Goal: Information Seeking & Learning: Check status

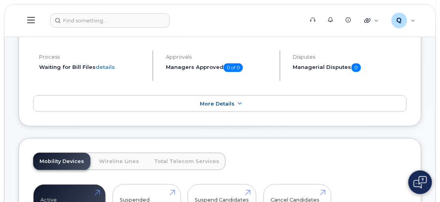
scroll to position [107, 0]
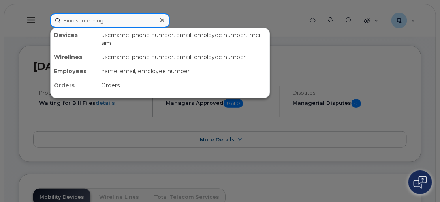
click at [75, 20] on input at bounding box center [110, 20] width 120 height 14
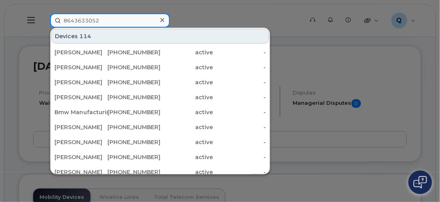
type input "8643633052"
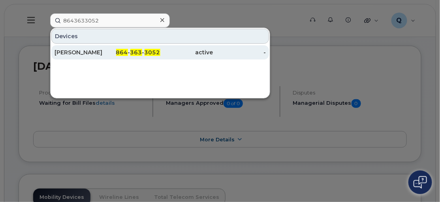
click at [96, 49] on div "Michael Walker" at bounding box center [80, 53] width 53 height 8
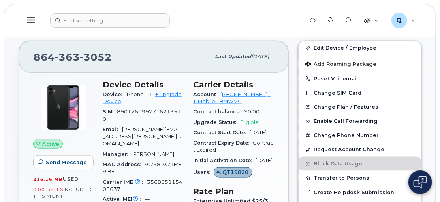
scroll to position [203, 0]
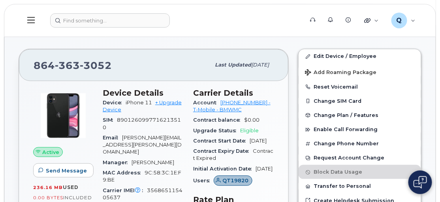
click at [30, 20] on icon at bounding box center [30, 20] width 7 height 6
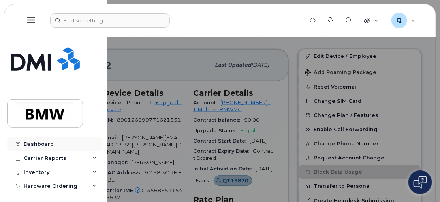
scroll to position [36, 0]
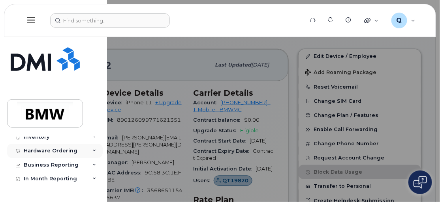
click at [57, 152] on div "Hardware Ordering" at bounding box center [51, 151] width 54 height 6
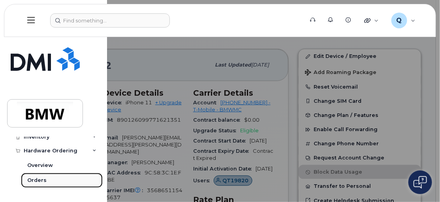
click at [37, 178] on div "Orders" at bounding box center [36, 180] width 19 height 7
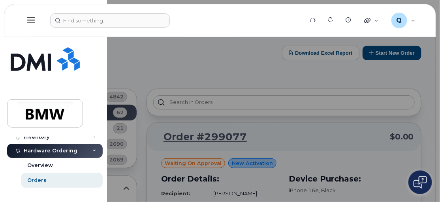
click at [139, 73] on div at bounding box center [220, 101] width 440 height 202
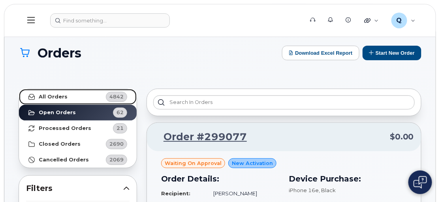
click at [49, 96] on strong "All Orders" at bounding box center [53, 97] width 29 height 6
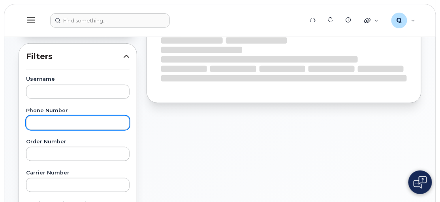
scroll to position [143, 0]
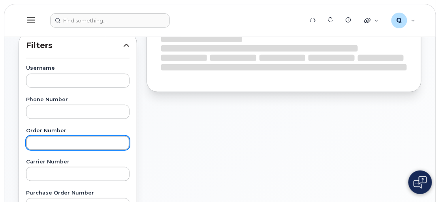
click at [52, 142] on input "text" at bounding box center [77, 143] width 103 height 14
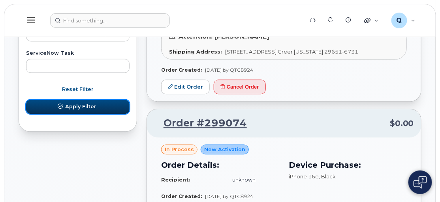
click at [79, 101] on button "Apply Filter" at bounding box center [77, 107] width 103 height 14
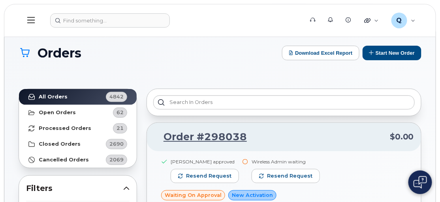
scroll to position [36, 0]
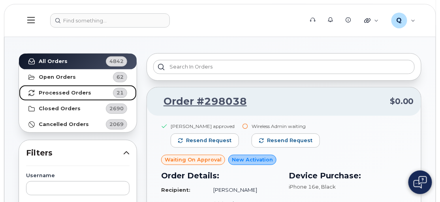
click at [55, 90] on strong "Processed Orders" at bounding box center [65, 93] width 52 height 6
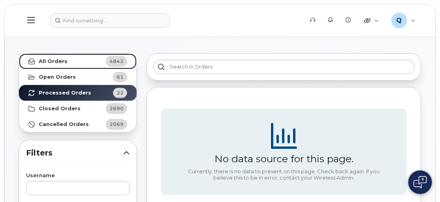
click at [55, 61] on strong "All Orders" at bounding box center [53, 61] width 29 height 6
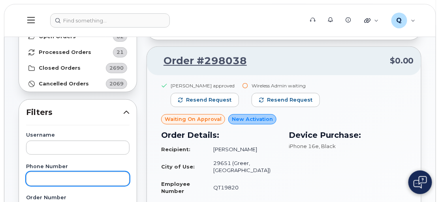
scroll to position [143, 0]
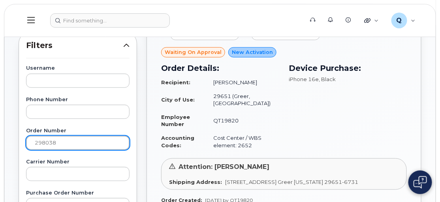
drag, startPoint x: 66, startPoint y: 140, endPoint x: 7, endPoint y: 135, distance: 59.1
click at [7, 135] on div "Orders Download Excel Report Start New Order All Orders 4842 Open Orders 62 Pro…" at bounding box center [219, 196] width 431 height 616
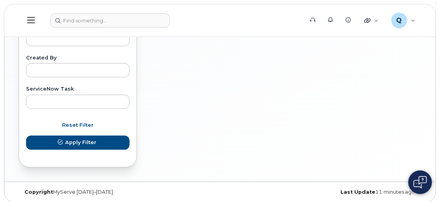
scroll to position [469, 0]
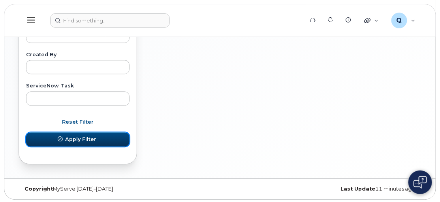
click at [86, 138] on span "Apply Filter" at bounding box center [80, 139] width 31 height 7
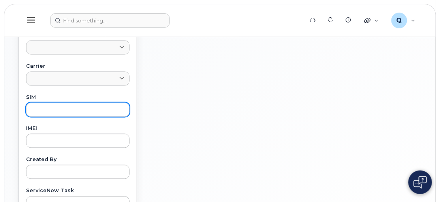
scroll to position [433, 0]
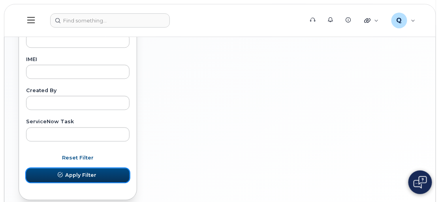
click at [80, 172] on span "Apply Filter" at bounding box center [80, 175] width 31 height 7
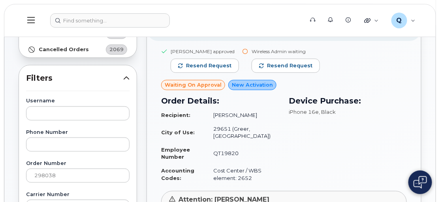
scroll to position [146, 0]
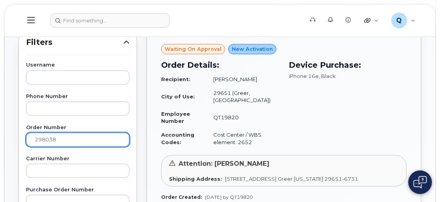
drag, startPoint x: 56, startPoint y: 141, endPoint x: 3, endPoint y: 129, distance: 55.1
click at [3, 132] on body "Support Alerts Knowledge Base Quicklinks Suspend / Cancel Device Change SIM Car…" at bounding box center [220, 190] width 440 height 673
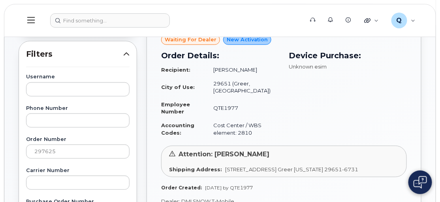
scroll to position [111, 0]
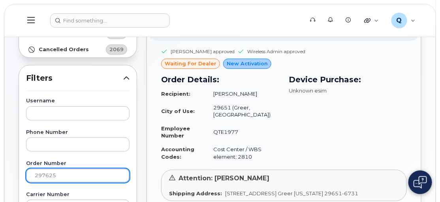
drag, startPoint x: 73, startPoint y: 179, endPoint x: 17, endPoint y: 169, distance: 57.4
drag, startPoint x: 74, startPoint y: 173, endPoint x: 6, endPoint y: 159, distance: 69.6
type input "297271"
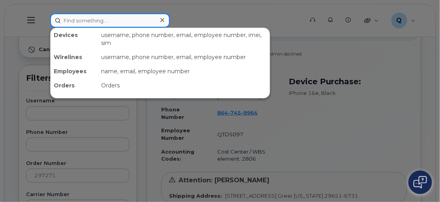
click at [68, 18] on input at bounding box center [110, 20] width 120 height 14
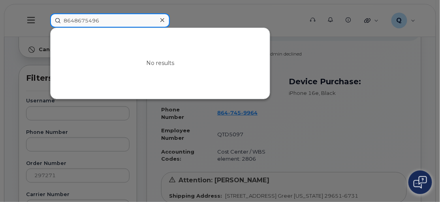
drag, startPoint x: 101, startPoint y: 23, endPoint x: 22, endPoint y: 15, distance: 79.3
click at [44, 17] on div "8648675496 No results" at bounding box center [174, 20] width 260 height 14
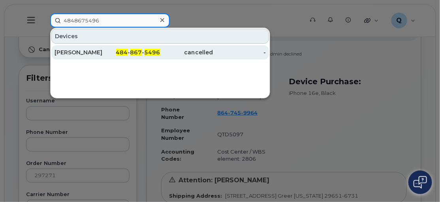
type input "4848675496"
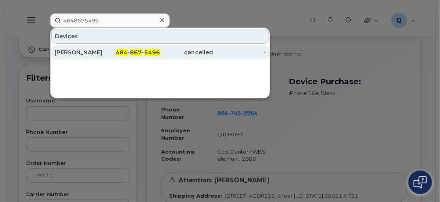
click at [82, 49] on div "Christopher Schimmel" at bounding box center [80, 53] width 53 height 8
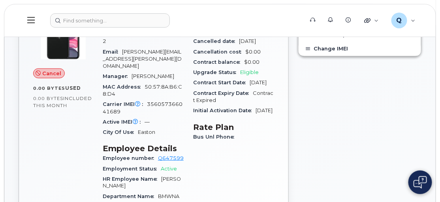
scroll to position [179, 0]
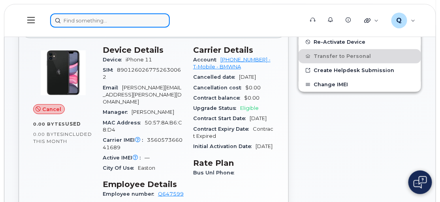
click at [74, 19] on input at bounding box center [110, 20] width 120 height 14
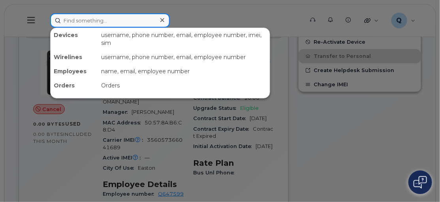
paste input "kevin.rojo-espino@bmwmc.com"
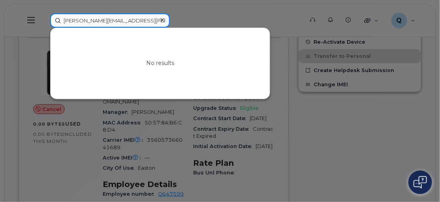
type input "kevin.rojo-espino@bmwmc.com"
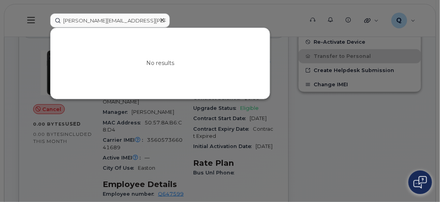
drag, startPoint x: 161, startPoint y: 16, endPoint x: 135, endPoint y: 17, distance: 26.1
click at [161, 17] on icon at bounding box center [162, 20] width 4 height 6
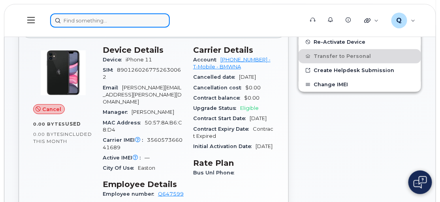
click at [90, 20] on input at bounding box center [110, 20] width 120 height 14
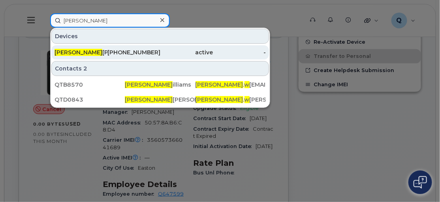
type input "christina W"
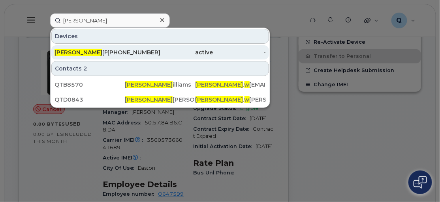
click at [125, 49] on div "864-901-1814" at bounding box center [133, 53] width 53 height 8
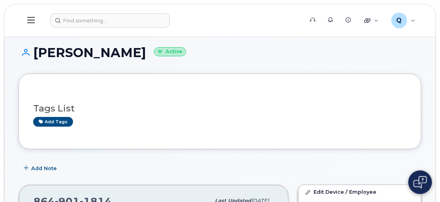
click at [32, 21] on icon at bounding box center [30, 20] width 7 height 9
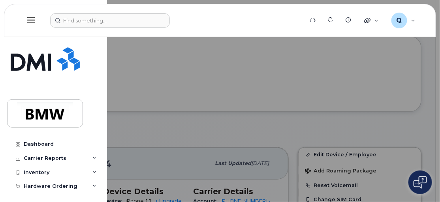
scroll to position [71, 0]
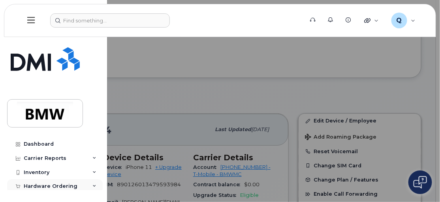
click at [52, 185] on div "Hardware Ordering" at bounding box center [51, 187] width 54 height 6
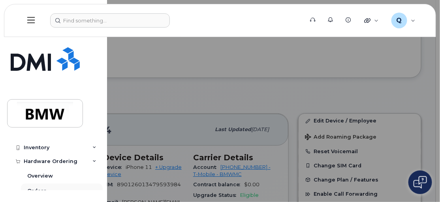
scroll to position [36, 0]
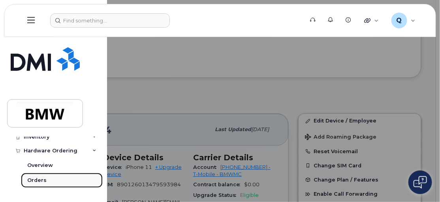
click at [37, 177] on div "Orders" at bounding box center [36, 180] width 19 height 7
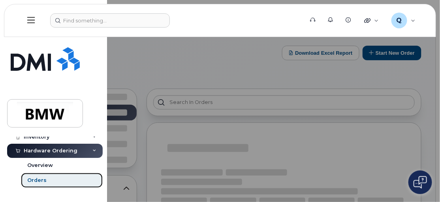
click at [37, 177] on div "Orders" at bounding box center [36, 180] width 19 height 7
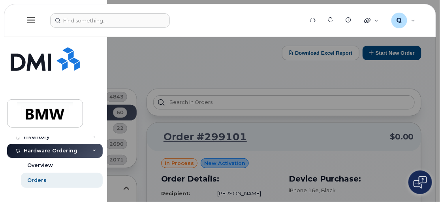
click at [124, 64] on div at bounding box center [220, 101] width 440 height 202
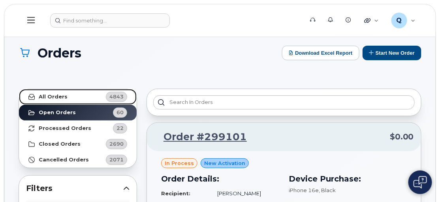
click at [59, 94] on strong "All Orders" at bounding box center [53, 97] width 29 height 6
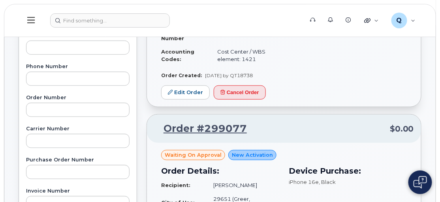
scroll to position [179, 0]
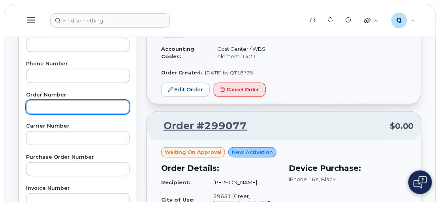
click at [41, 110] on input "text" at bounding box center [77, 107] width 103 height 14
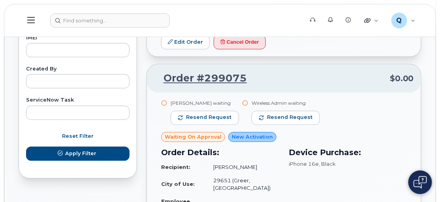
scroll to position [466, 0]
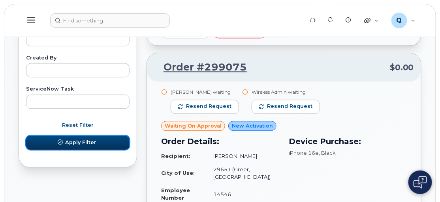
click at [88, 142] on span "Apply Filter" at bounding box center [80, 142] width 31 height 7
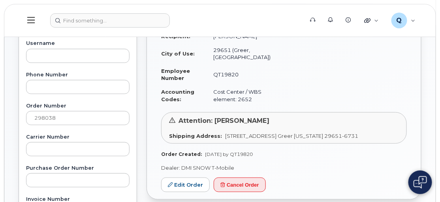
scroll to position [179, 0]
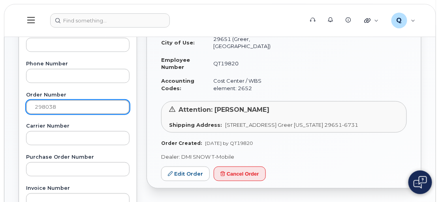
drag, startPoint x: 58, startPoint y: 105, endPoint x: -16, endPoint y: 97, distance: 74.6
click at [0, 97] on html "Support Alerts Knowledge Base Quicklinks Suspend / Cancel Device Change SIM Car…" at bounding box center [220, 157] width 440 height 673
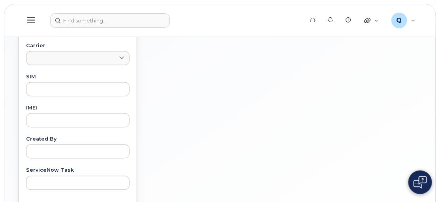
scroll to position [430, 0]
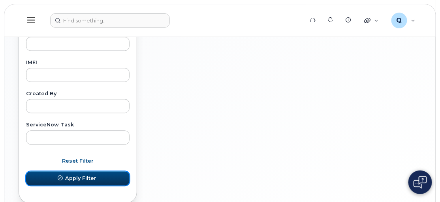
click at [69, 175] on span "Apply Filter" at bounding box center [80, 178] width 31 height 7
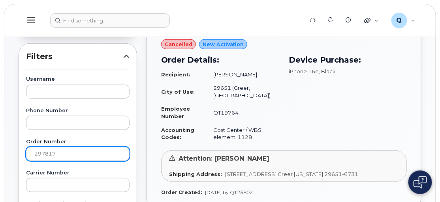
scroll to position [143, 0]
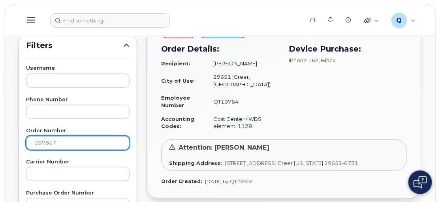
drag, startPoint x: 62, startPoint y: 143, endPoint x: -15, endPoint y: 129, distance: 77.4
click at [0, 129] on html "Support Alerts Knowledge Base Quicklinks Suspend / Cancel Device Change SIM Car…" at bounding box center [220, 193] width 440 height 673
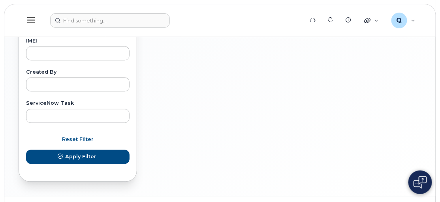
scroll to position [466, 0]
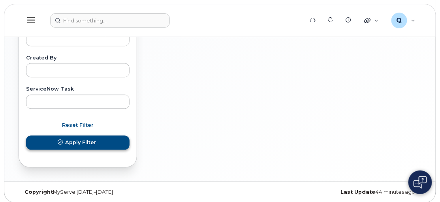
type input "298037"
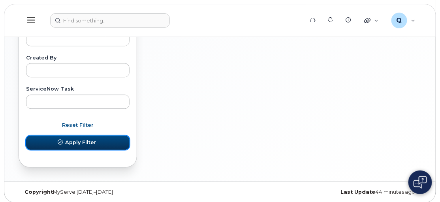
click at [84, 142] on span "Apply Filter" at bounding box center [80, 142] width 31 height 7
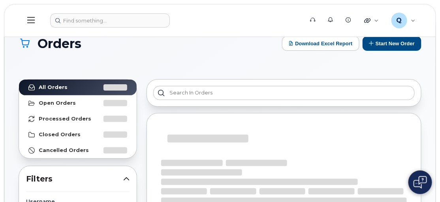
scroll to position [0, 0]
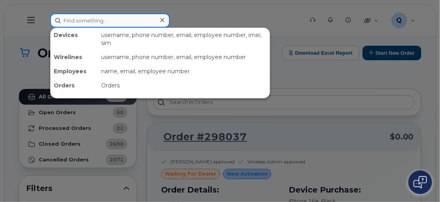
click at [82, 19] on input at bounding box center [110, 20] width 120 height 14
paste input "ortrell.williams@bmwmc.com"
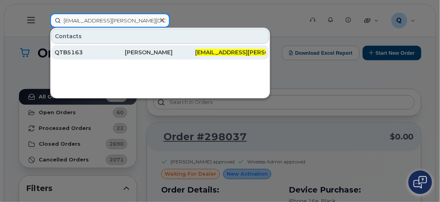
type input "ortrell.williams@bmwmc.com"
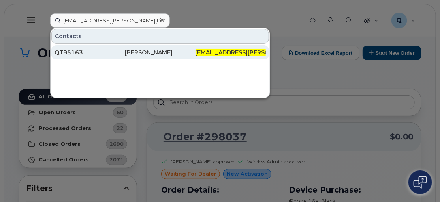
click at [134, 51] on div "Ortrell Williams" at bounding box center [160, 53] width 70 height 8
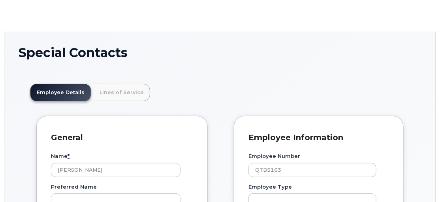
scroll to position [23, 0]
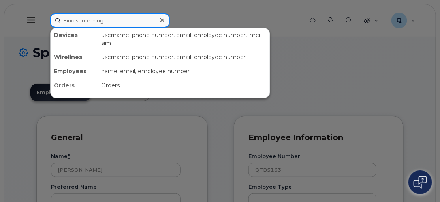
click at [71, 19] on input at bounding box center [110, 20] width 120 height 14
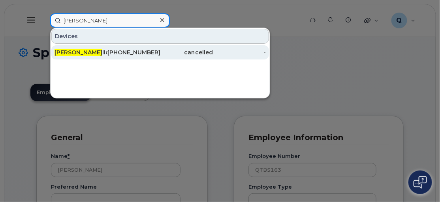
type input "[PERSON_NAME]"
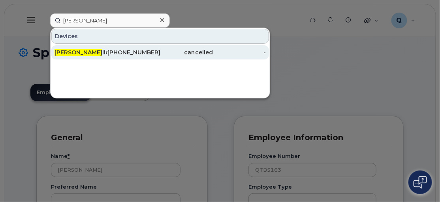
click at [77, 50] on div "Tim Gul lickson" at bounding box center [80, 53] width 53 height 8
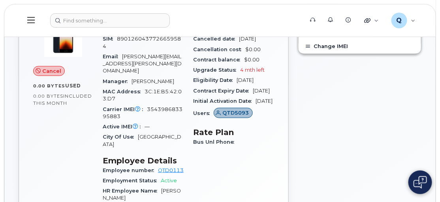
scroll to position [287, 0]
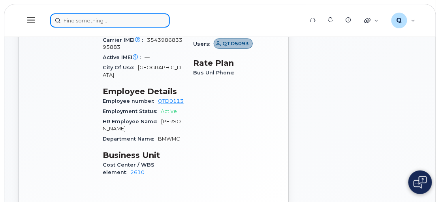
click at [82, 20] on input at bounding box center [110, 20] width 120 height 14
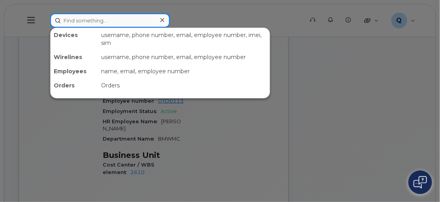
paste input "[EMAIL_ADDRESS][PERSON_NAME][DOMAIN_NAME]"
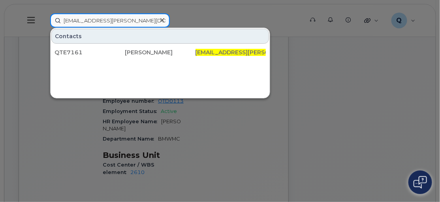
type input "[EMAIL_ADDRESS][PERSON_NAME][DOMAIN_NAME]"
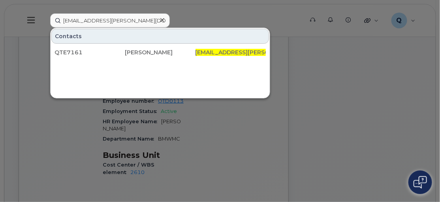
click at [161, 19] on icon at bounding box center [162, 20] width 4 height 6
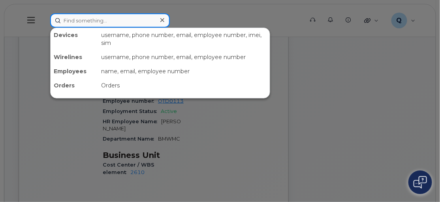
paste input "mackenzie.zemak@bmwmc.com"
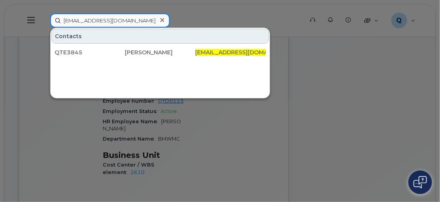
type input "mackenzie.zemak@bmwmc.com"
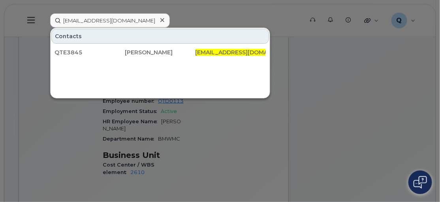
click at [161, 20] on icon at bounding box center [162, 20] width 4 height 4
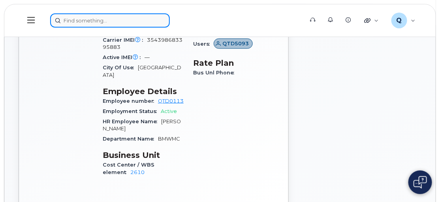
click at [85, 22] on input at bounding box center [110, 20] width 120 height 14
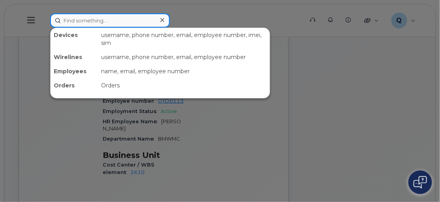
paste input "[PERSON_NAME][EMAIL_ADDRESS][PERSON_NAME][DOMAIN_NAME]"
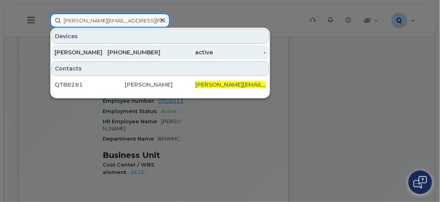
type input "[PERSON_NAME][EMAIL_ADDRESS][PERSON_NAME][DOMAIN_NAME]"
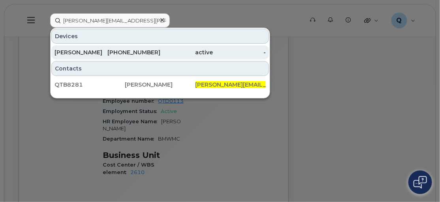
click at [78, 52] on div "[PERSON_NAME]" at bounding box center [80, 53] width 53 height 8
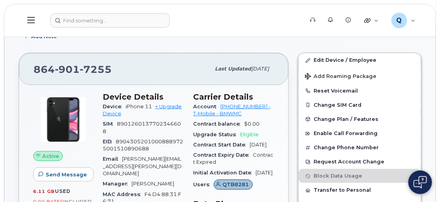
scroll to position [143, 0]
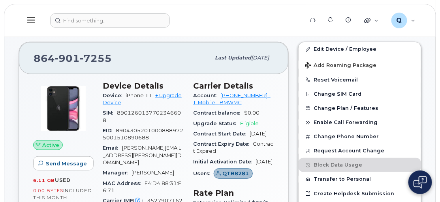
click at [31, 17] on icon at bounding box center [30, 20] width 7 height 6
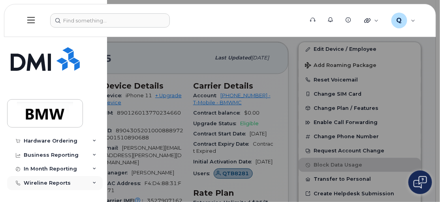
scroll to position [36, 0]
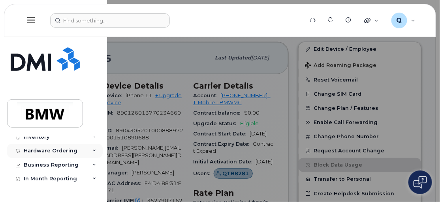
click at [62, 148] on div "Hardware Ordering" at bounding box center [51, 151] width 54 height 6
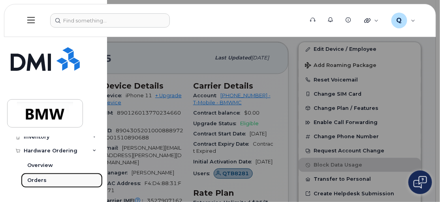
click at [32, 181] on div "Orders" at bounding box center [36, 180] width 19 height 7
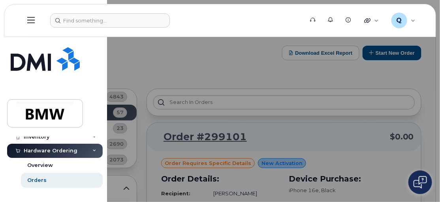
click at [113, 96] on div at bounding box center [220, 101] width 440 height 202
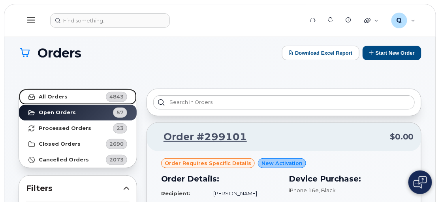
click at [89, 96] on link "All Orders 4843" at bounding box center [78, 97] width 118 height 16
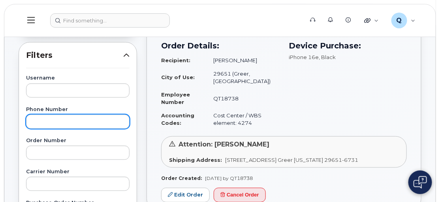
scroll to position [143, 0]
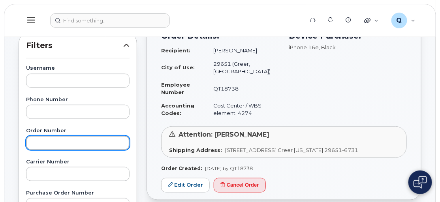
click at [58, 144] on input "text" at bounding box center [77, 143] width 103 height 14
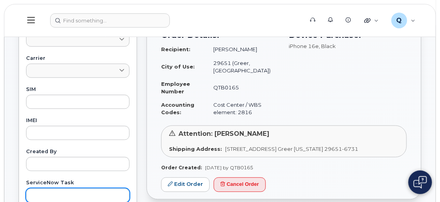
scroll to position [430, 0]
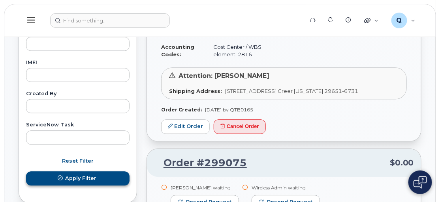
type input "298039"
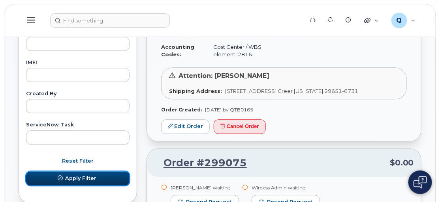
click at [84, 176] on span "Apply Filter" at bounding box center [80, 178] width 31 height 7
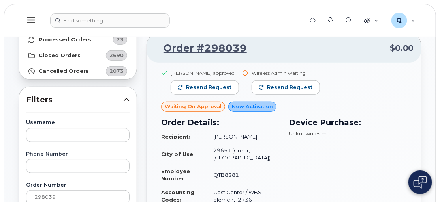
scroll to position [71, 0]
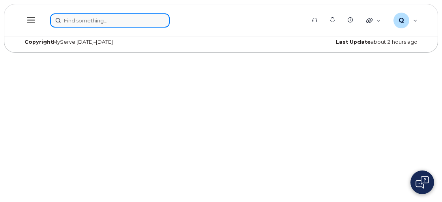
click at [88, 24] on input at bounding box center [110, 20] width 120 height 14
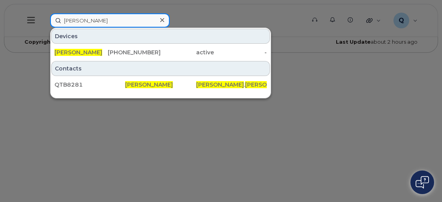
click at [77, 17] on input "Keenan Casey" at bounding box center [110, 20] width 120 height 14
drag, startPoint x: 103, startPoint y: 22, endPoint x: 63, endPoint y: 21, distance: 40.3
click at [63, 21] on input "Keenan Casey" at bounding box center [110, 20] width 120 height 14
paste input "brian.garland@bmwmc.com"
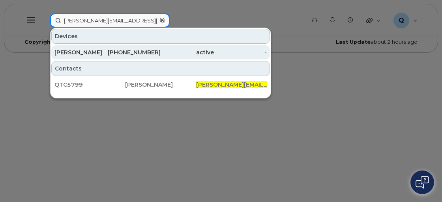
type input "brian.garland@bmwmc.com"
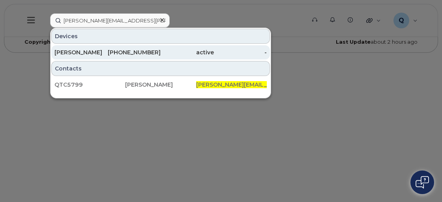
click at [66, 51] on div "BRIAN GARLAND" at bounding box center [80, 53] width 53 height 8
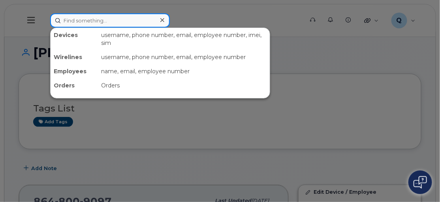
drag, startPoint x: 107, startPoint y: 24, endPoint x: 40, endPoint y: 14, distance: 67.1
click at [44, 14] on div "Devices username, phone number, email, employee number, imei, sim Wirelines use…" at bounding box center [174, 20] width 260 height 14
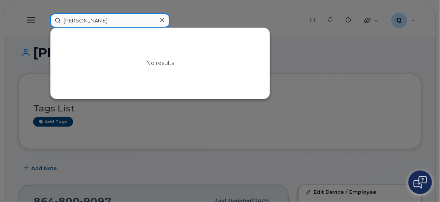
drag, startPoint x: 119, startPoint y: 22, endPoint x: 35, endPoint y: 16, distance: 83.9
click at [44, 16] on div "[PERSON_NAME] No results" at bounding box center [174, 20] width 260 height 14
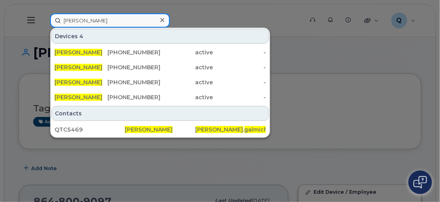
type input "[PERSON_NAME]"
click at [107, 21] on input "[PERSON_NAME]" at bounding box center [110, 20] width 120 height 14
drag, startPoint x: 107, startPoint y: 21, endPoint x: 42, endPoint y: 11, distance: 65.1
click at [46, 13] on div "[PERSON_NAME] 4 [PERSON_NAME] [PHONE_NUMBER] active - [PERSON_NAME] [PHONE_NUMB…" at bounding box center [174, 20] width 260 height 14
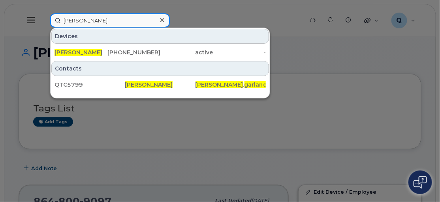
click at [123, 17] on input "[PERSON_NAME]" at bounding box center [110, 20] width 120 height 14
drag, startPoint x: 118, startPoint y: 17, endPoint x: 45, endPoint y: 14, distance: 73.1
click at [45, 14] on div "[PERSON_NAME] Devices [PERSON_NAME] [PHONE_NUMBER] active - Contacts QTC5799 [P…" at bounding box center [174, 20] width 260 height 14
paste input "[PERSON_NAME][EMAIL_ADDRESS][DOMAIN_NAME]"
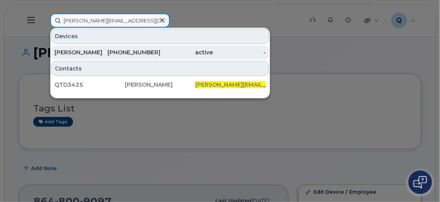
type input "[PERSON_NAME][EMAIL_ADDRESS][DOMAIN_NAME]"
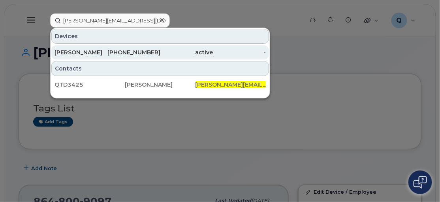
click at [100, 51] on div "[PERSON_NAME]" at bounding box center [80, 53] width 53 height 8
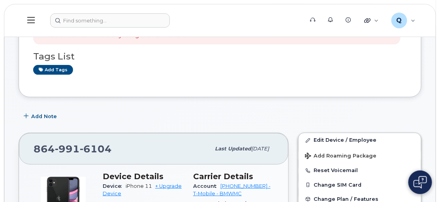
scroll to position [71, 0]
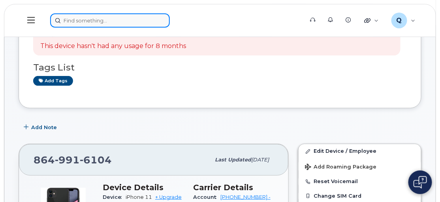
click at [79, 20] on input at bounding box center [110, 20] width 120 height 14
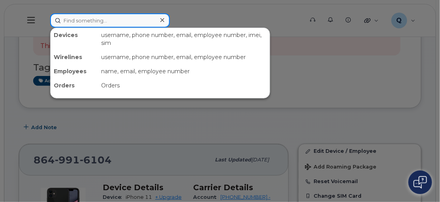
paste input "[PERSON_NAME][EMAIL_ADDRESS][DOMAIN_NAME]"
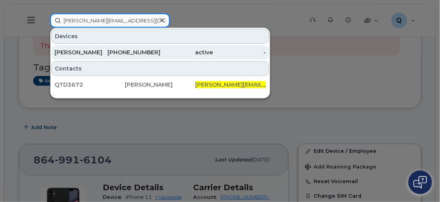
type input "[PERSON_NAME][EMAIL_ADDRESS][DOMAIN_NAME]"
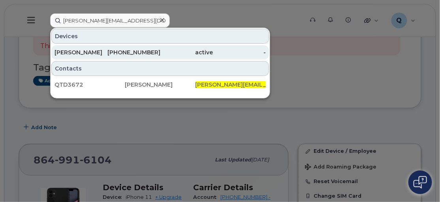
click at [90, 52] on div "[PERSON_NAME]" at bounding box center [80, 53] width 53 height 8
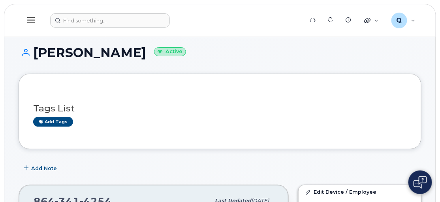
scroll to position [36, 0]
